Goal: Book appointment/travel/reservation

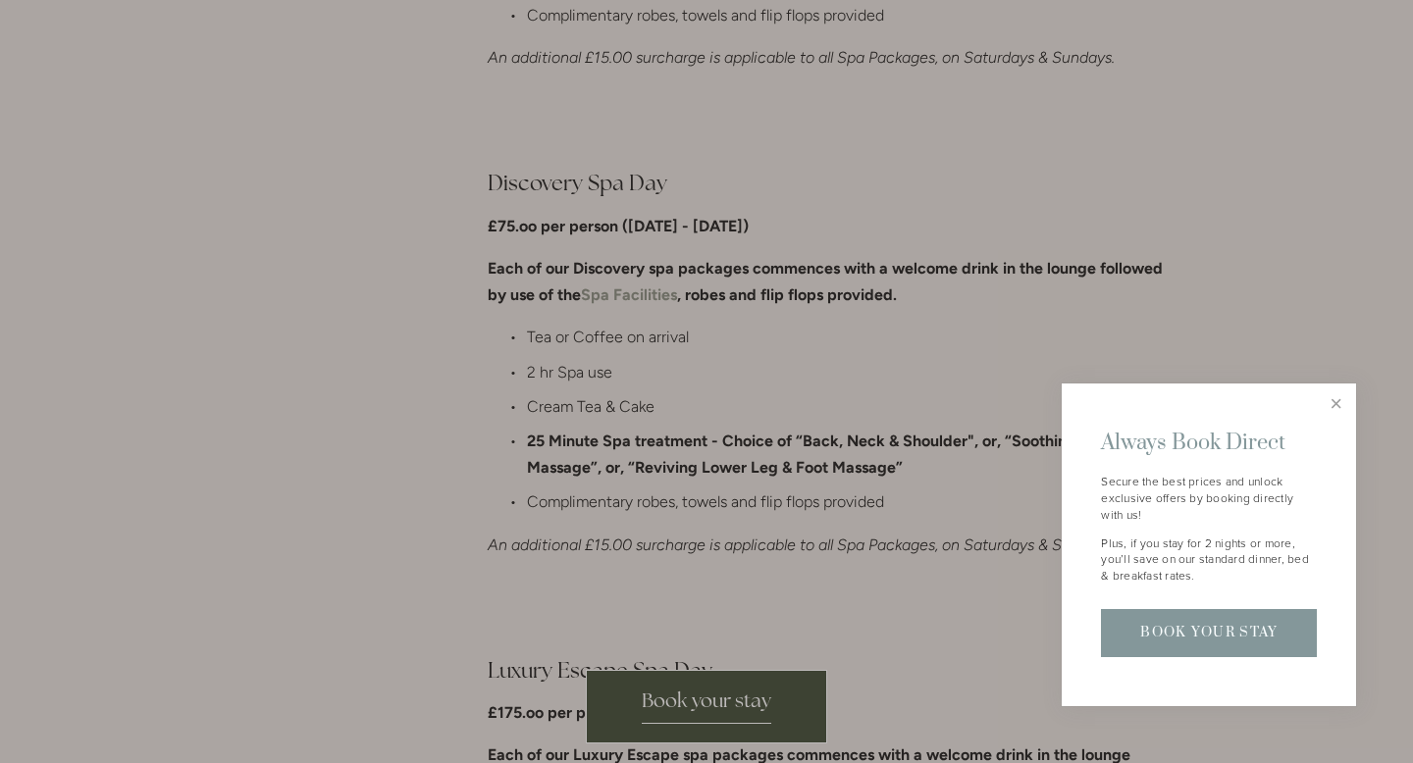
scroll to position [1488, 0]
click at [1335, 403] on link "Close" at bounding box center [1336, 404] width 34 height 34
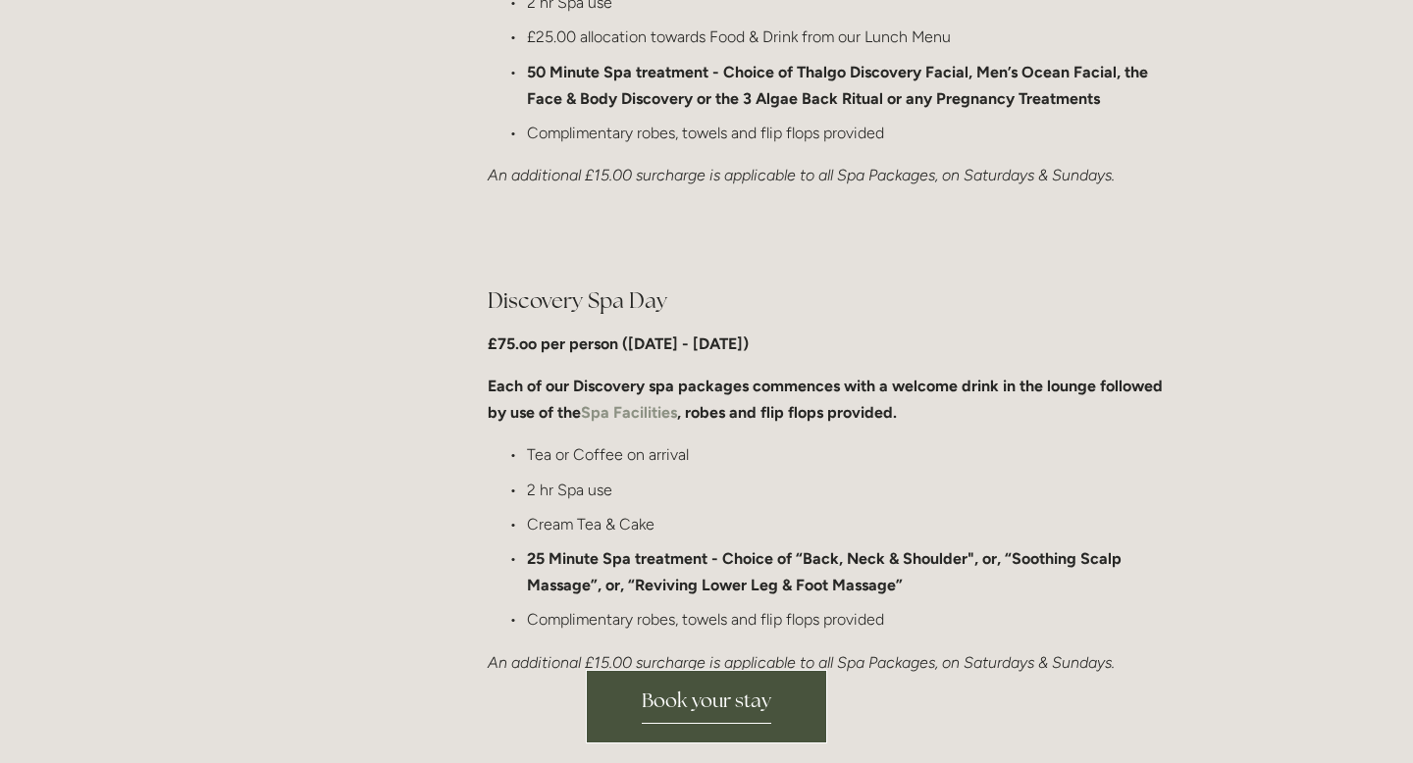
scroll to position [1439, 0]
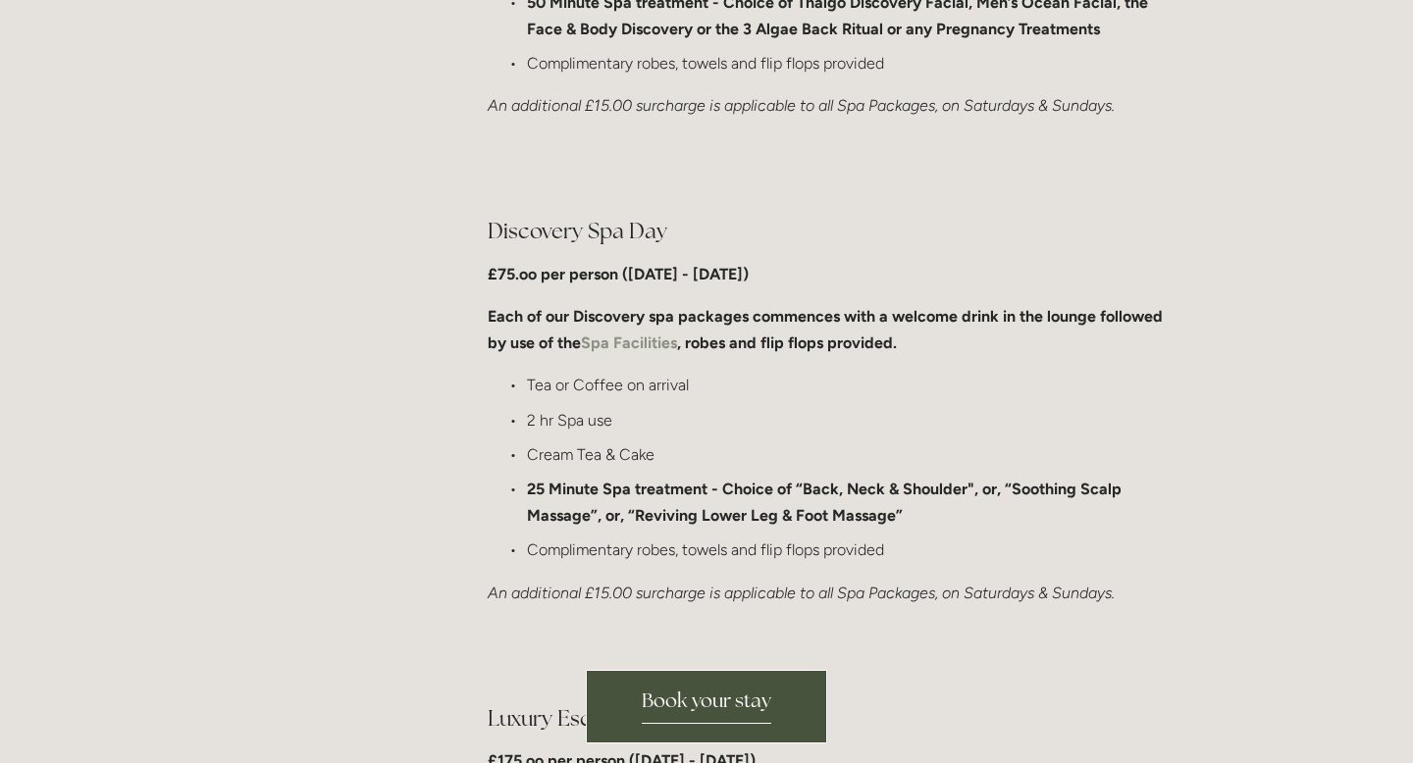
click at [681, 716] on span "Book your stay" at bounding box center [707, 706] width 130 height 36
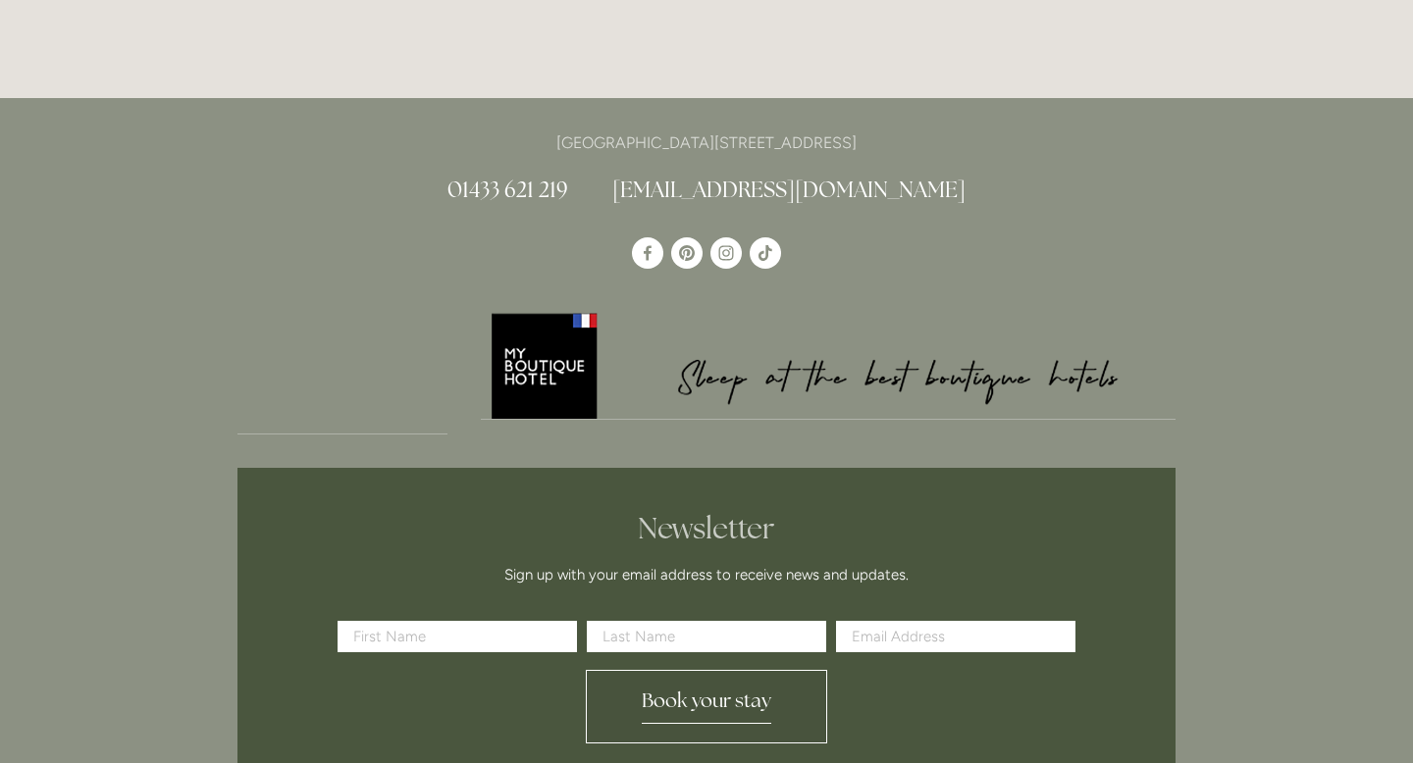
scroll to position [4237, 0]
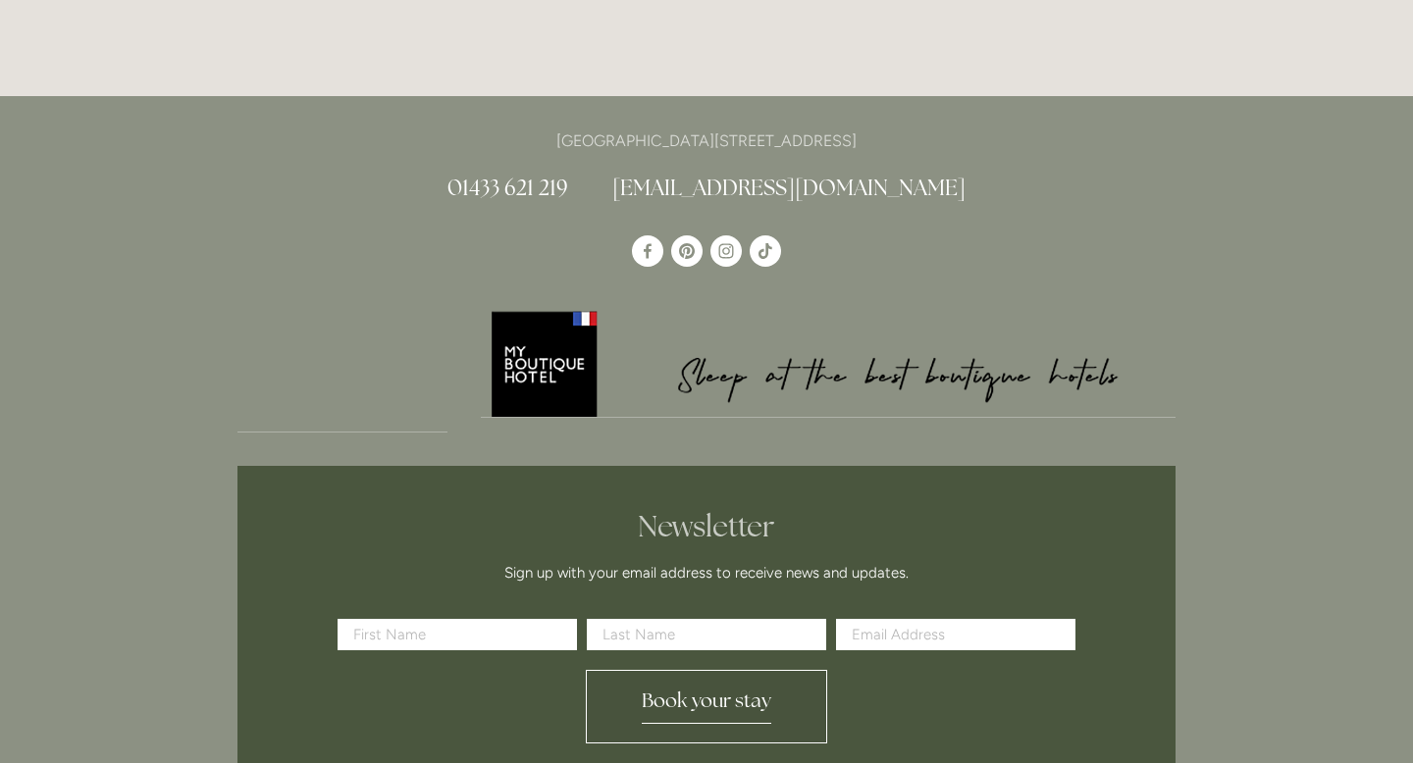
click at [662, 723] on span "Book your stay" at bounding box center [707, 706] width 130 height 36
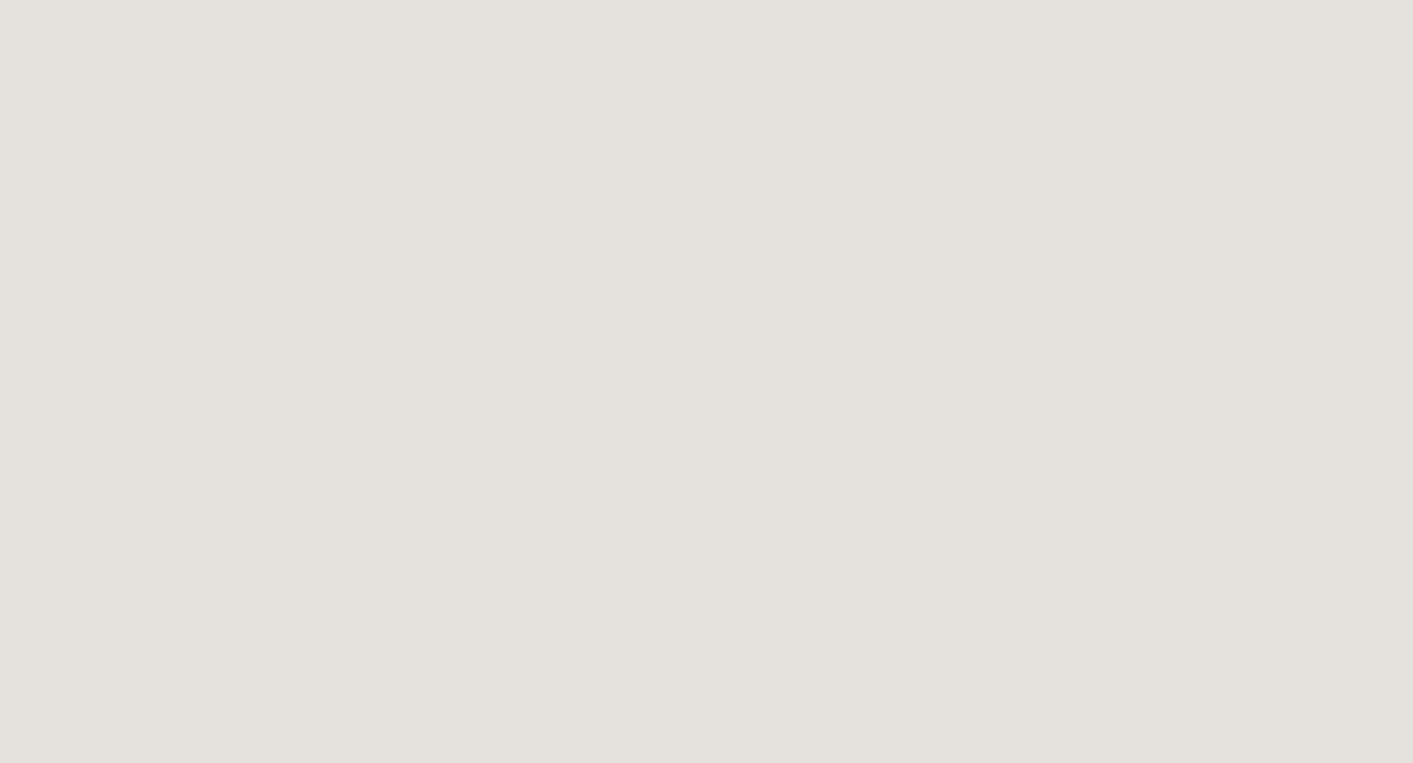
scroll to position [109, 0]
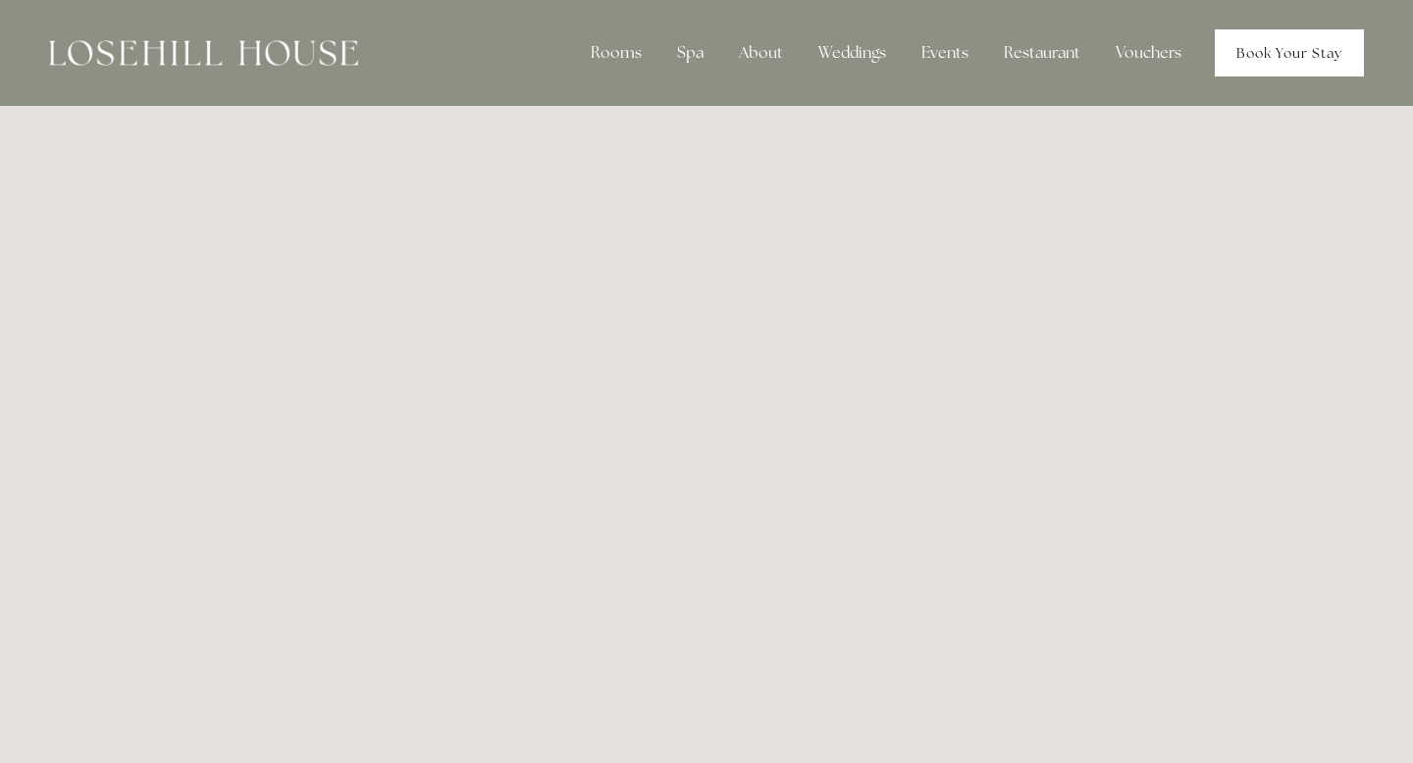
click at [1227, 64] on link "Book Your Stay" at bounding box center [1289, 52] width 149 height 47
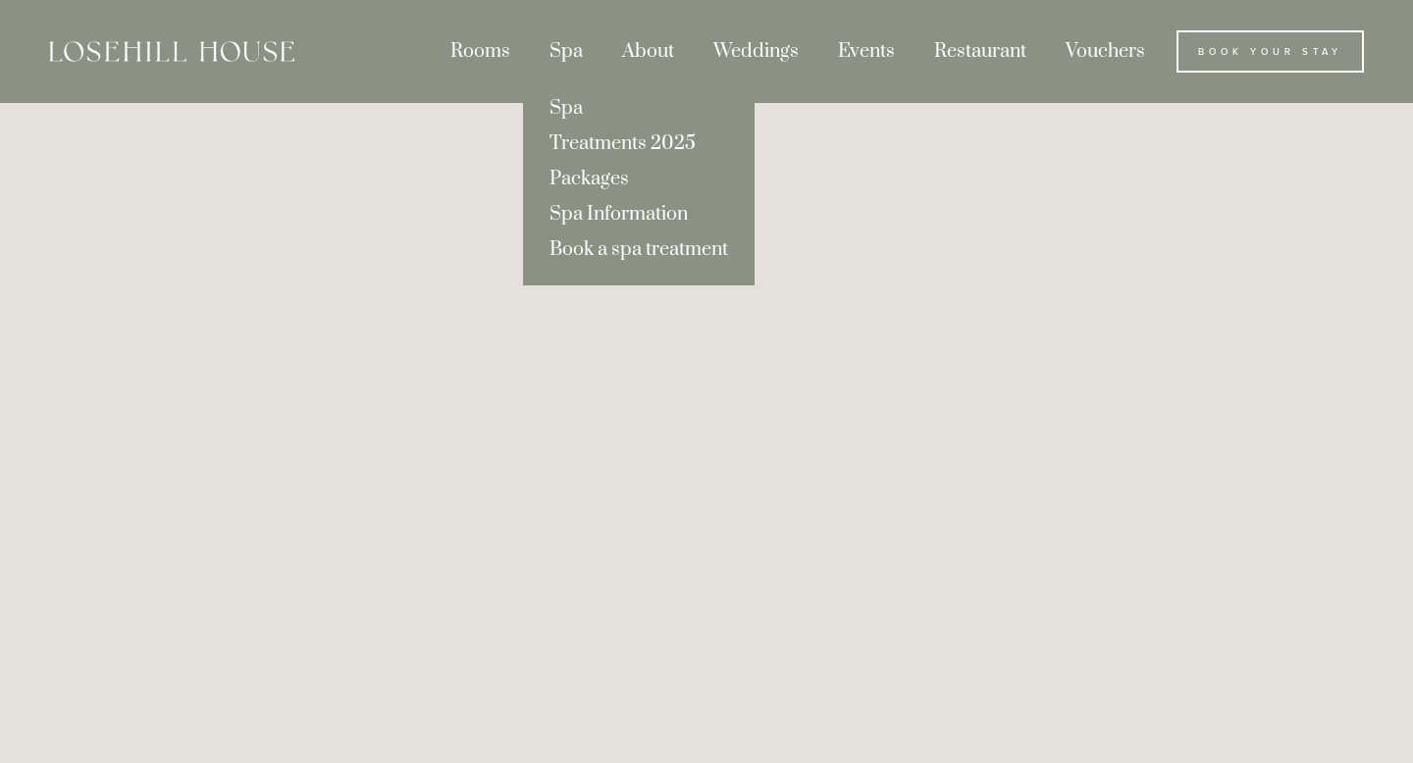
click at [575, 59] on div "Spa" at bounding box center [566, 51] width 69 height 44
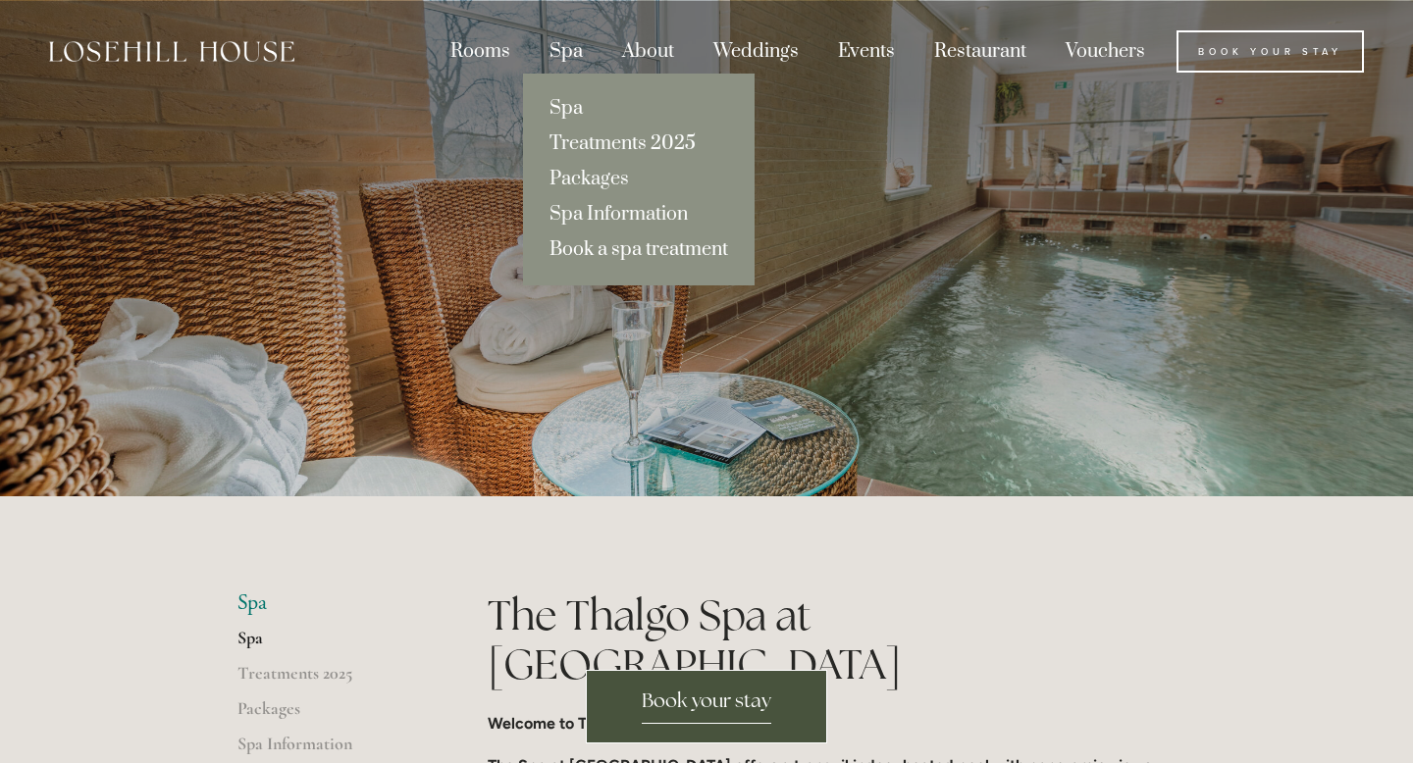
scroll to position [300, 0]
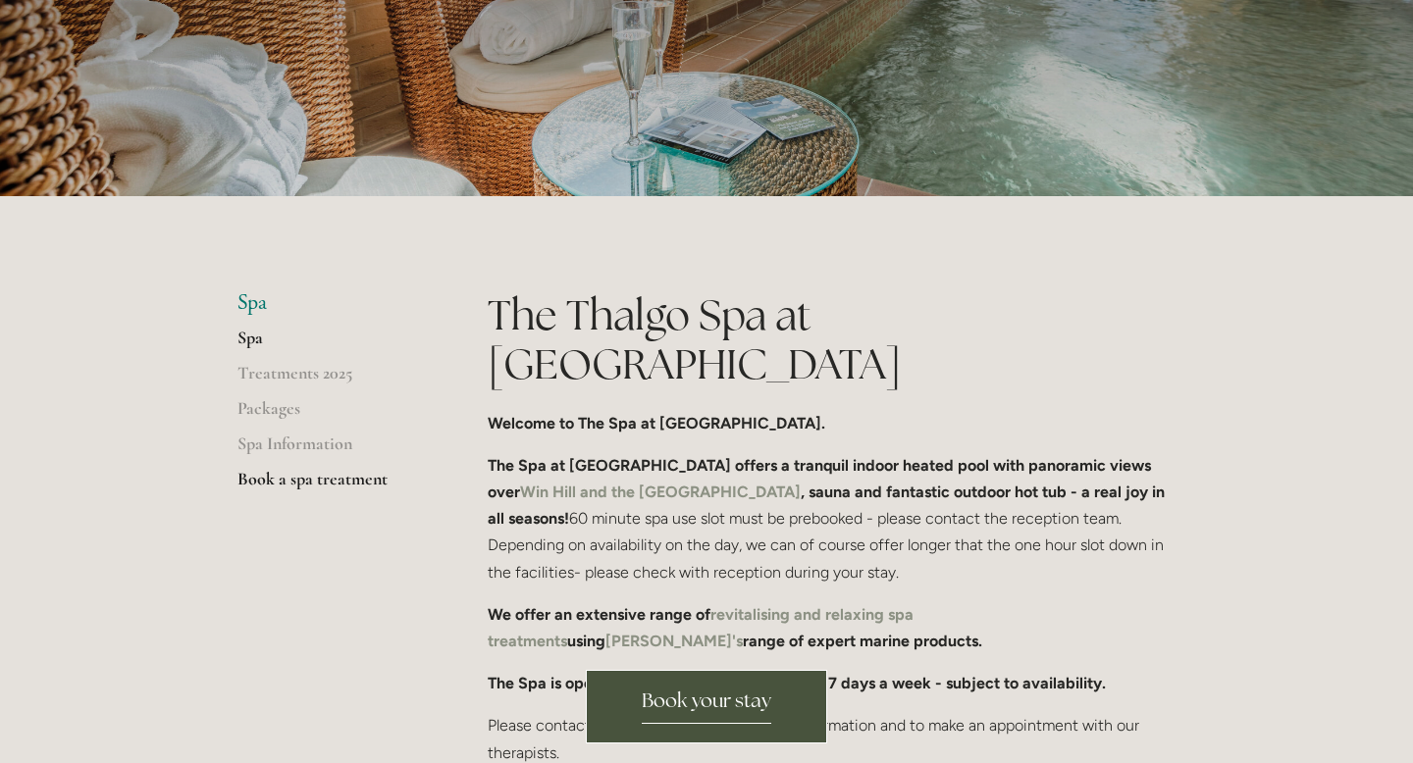
click at [340, 486] on link "Book a spa treatment" at bounding box center [330, 485] width 187 height 35
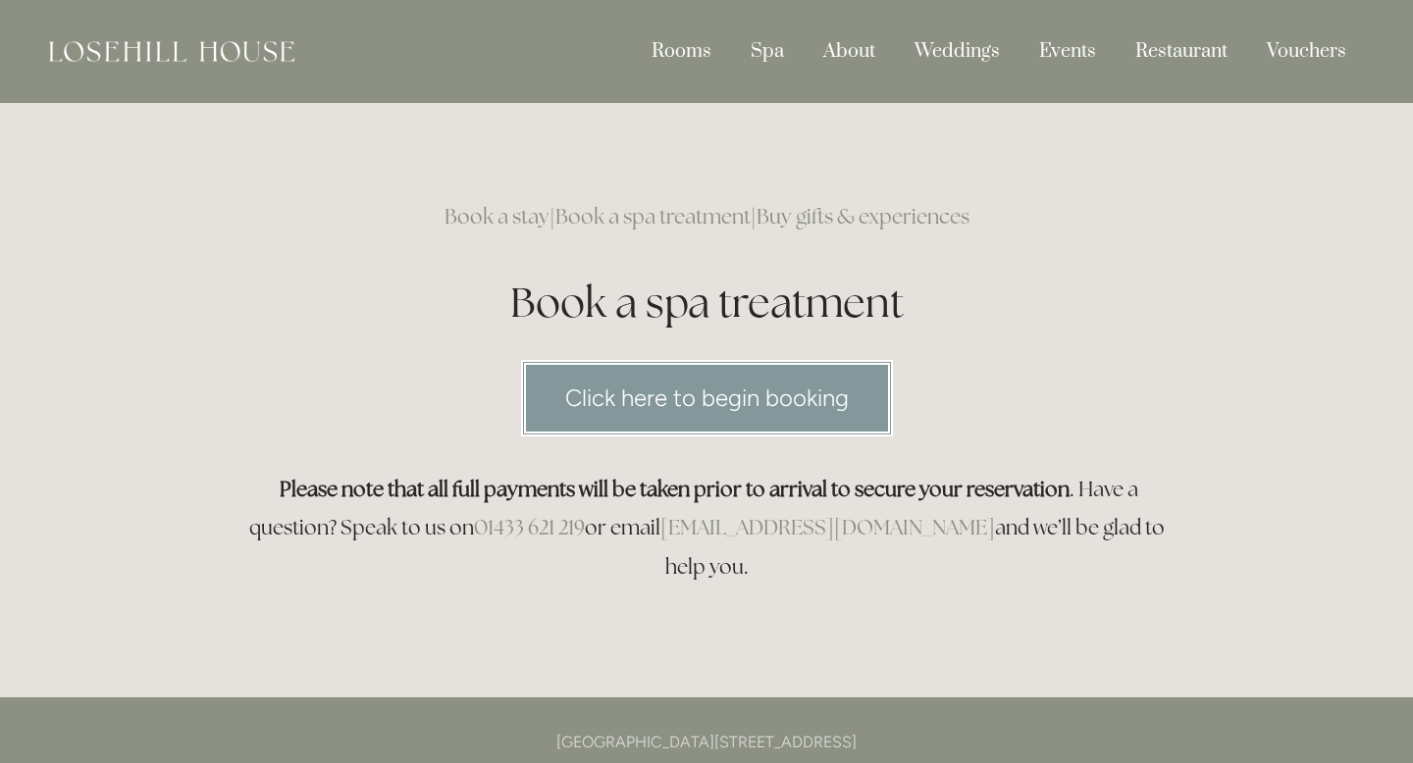
click at [609, 412] on link "Click here to begin booking" at bounding box center [707, 398] width 372 height 76
